Goal: Information Seeking & Learning: Learn about a topic

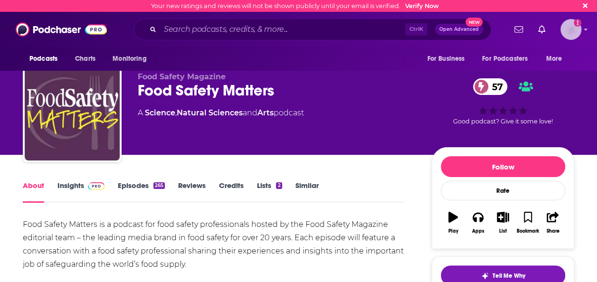
click at [574, 30] on img "Logged in as jbarbour" at bounding box center [570, 29] width 21 height 21
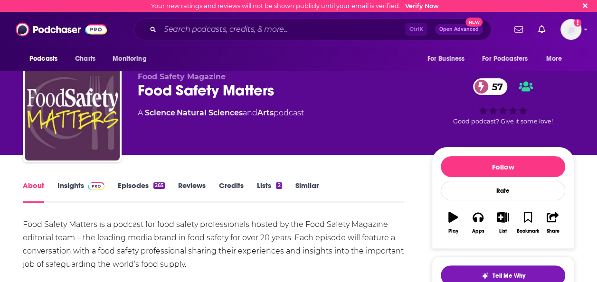
click at [74, 191] on link "Insights" at bounding box center [80, 192] width 47 height 22
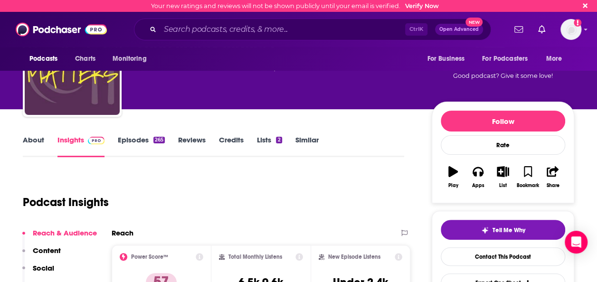
scroll to position [38, 0]
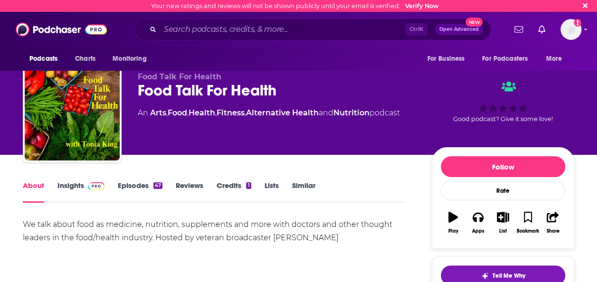
click at [79, 185] on link "Insights" at bounding box center [80, 192] width 47 height 22
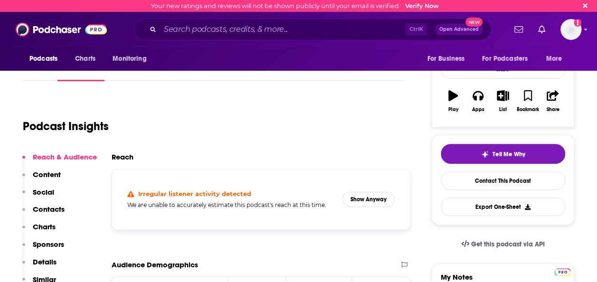
scroll to position [76, 0]
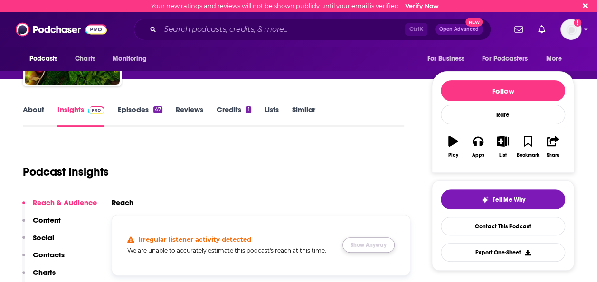
click at [369, 241] on button "Show Anyway" at bounding box center [368, 244] width 52 height 15
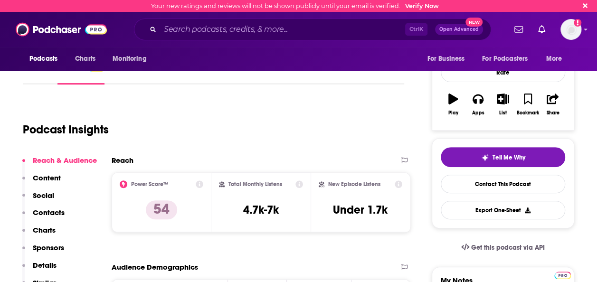
scroll to position [133, 0]
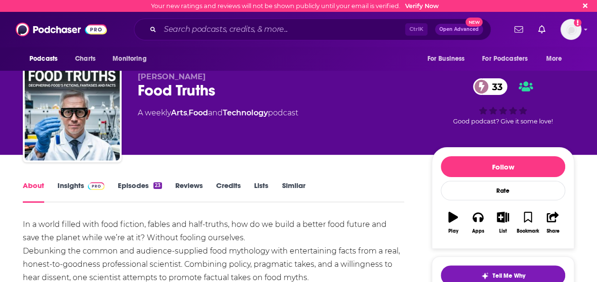
click at [80, 182] on link "Insights" at bounding box center [80, 192] width 47 height 22
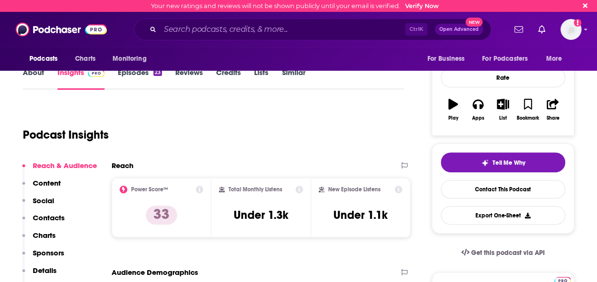
scroll to position [133, 0]
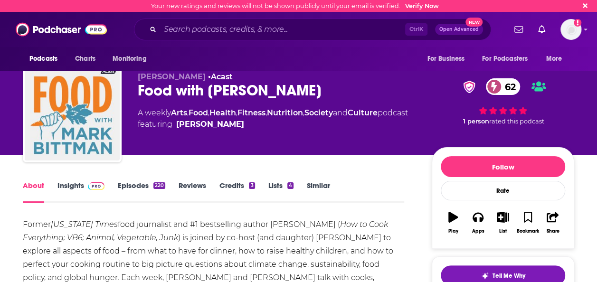
click at [80, 188] on link "Insights" at bounding box center [80, 192] width 47 height 22
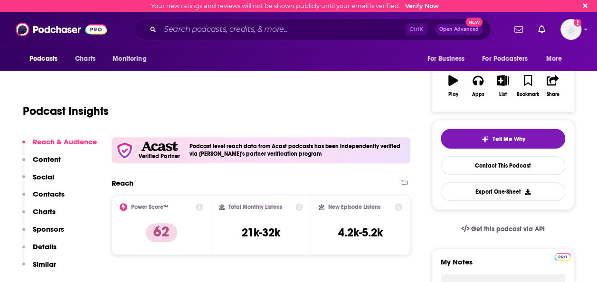
scroll to position [152, 0]
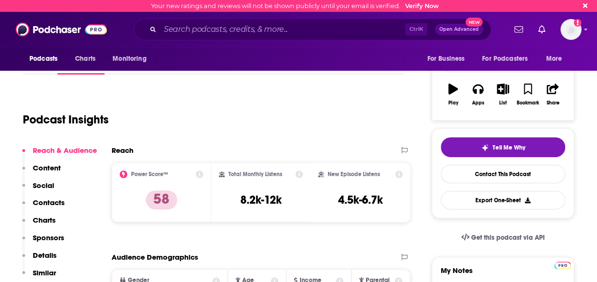
scroll to position [133, 0]
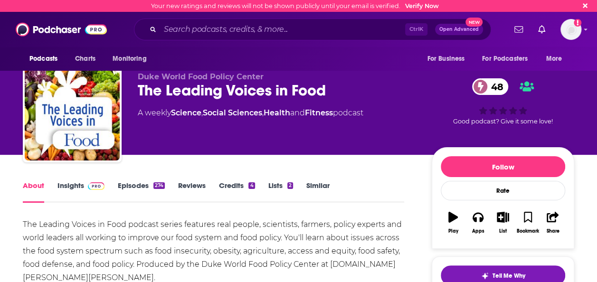
click at [85, 188] on span at bounding box center [94, 185] width 20 height 9
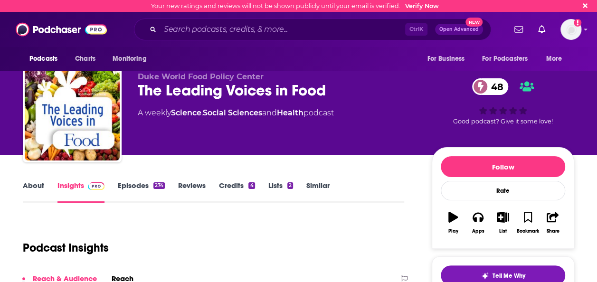
click at [219, 222] on div "Podcast Insights" at bounding box center [210, 242] width 374 height 48
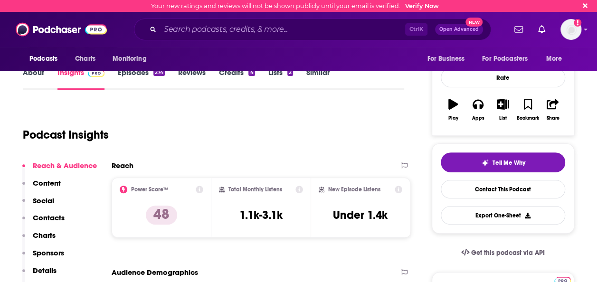
scroll to position [114, 0]
